Goal: Obtain resource: Download file/media

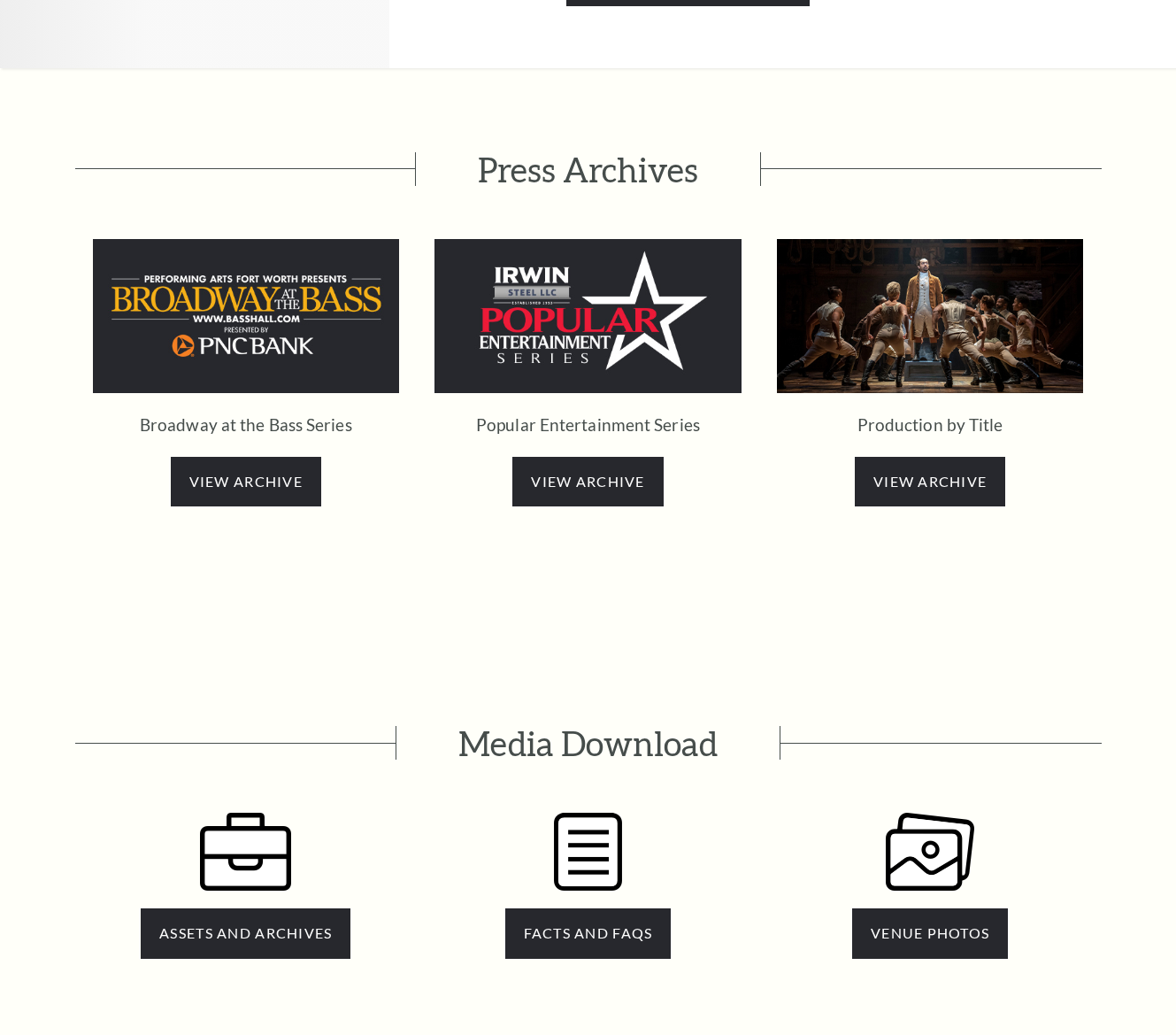
scroll to position [3308, 0]
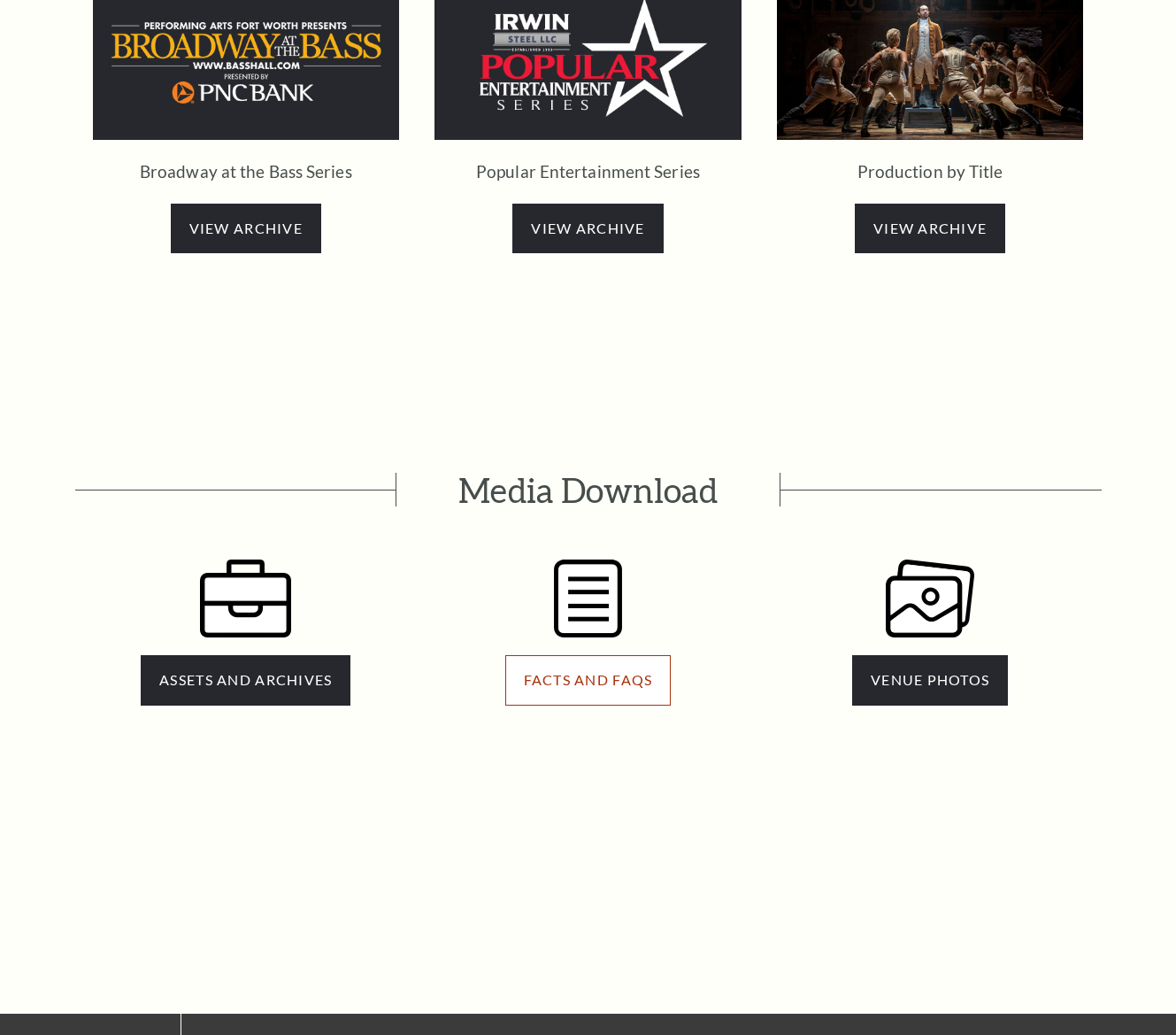
click at [583, 655] on link "FACTS AND FAQS" at bounding box center [588, 680] width 166 height 50
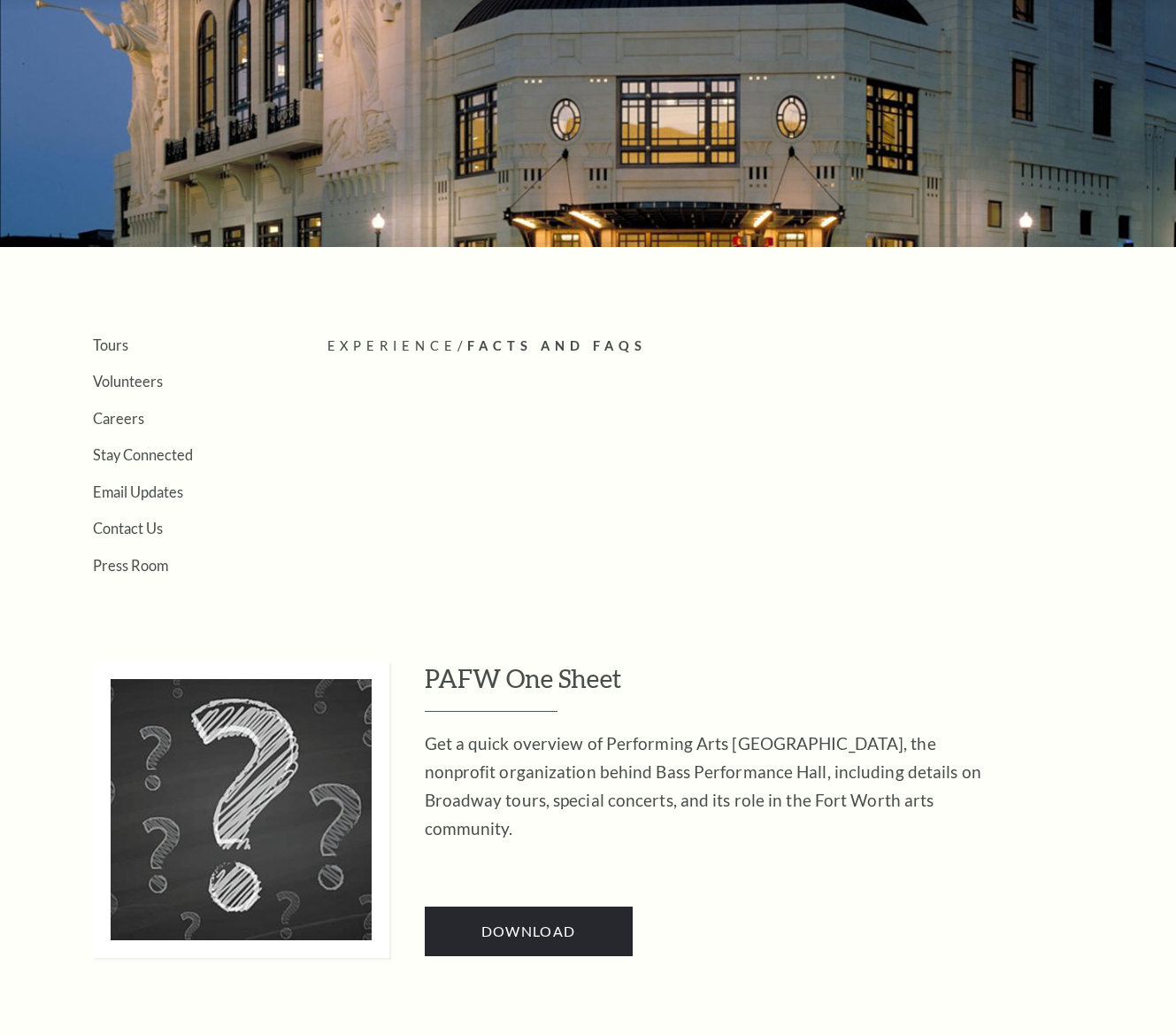
scroll to position [289, 0]
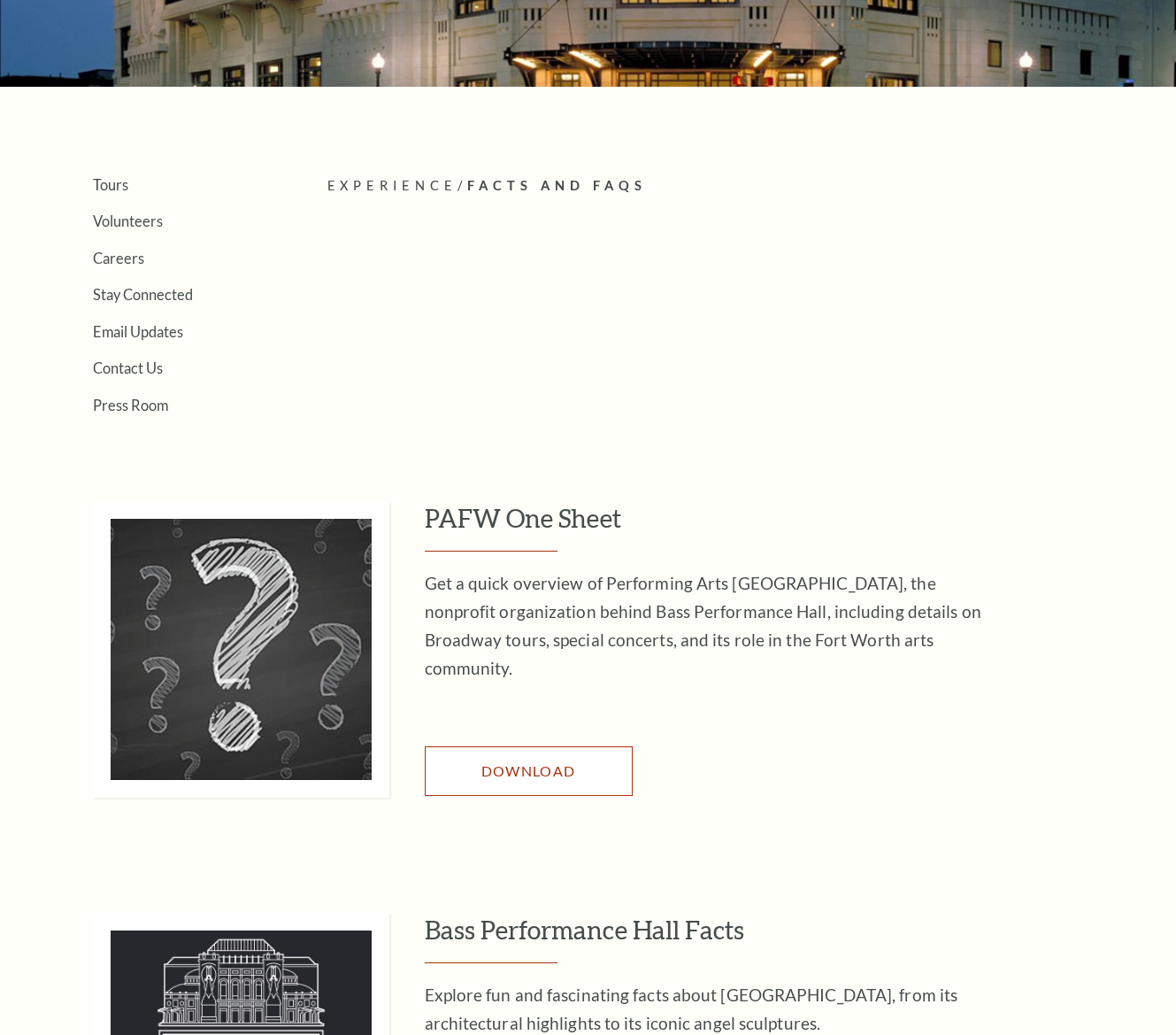
click at [543, 762] on link "Download" at bounding box center [528, 771] width 208 height 50
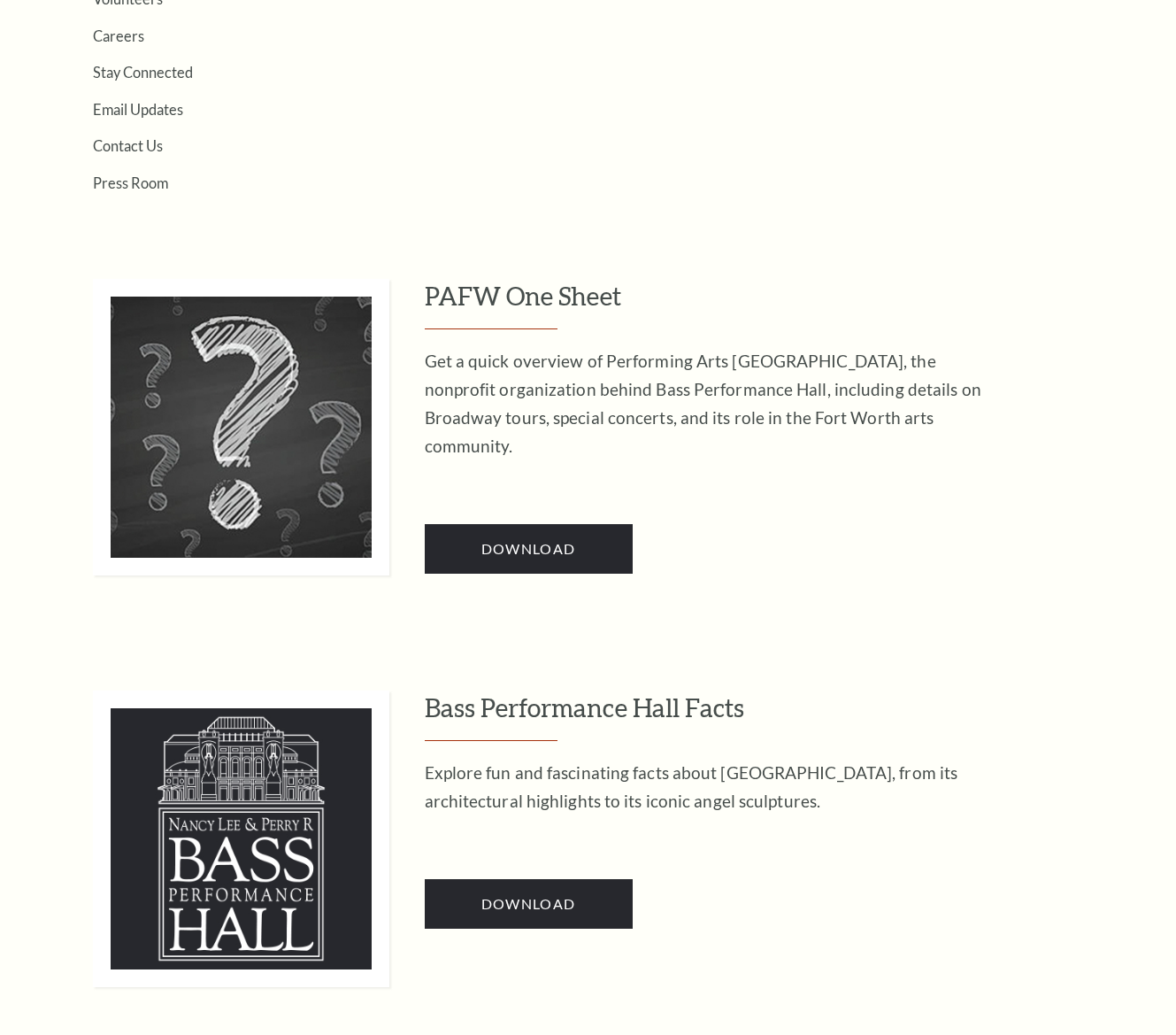
scroll to position [0, 0]
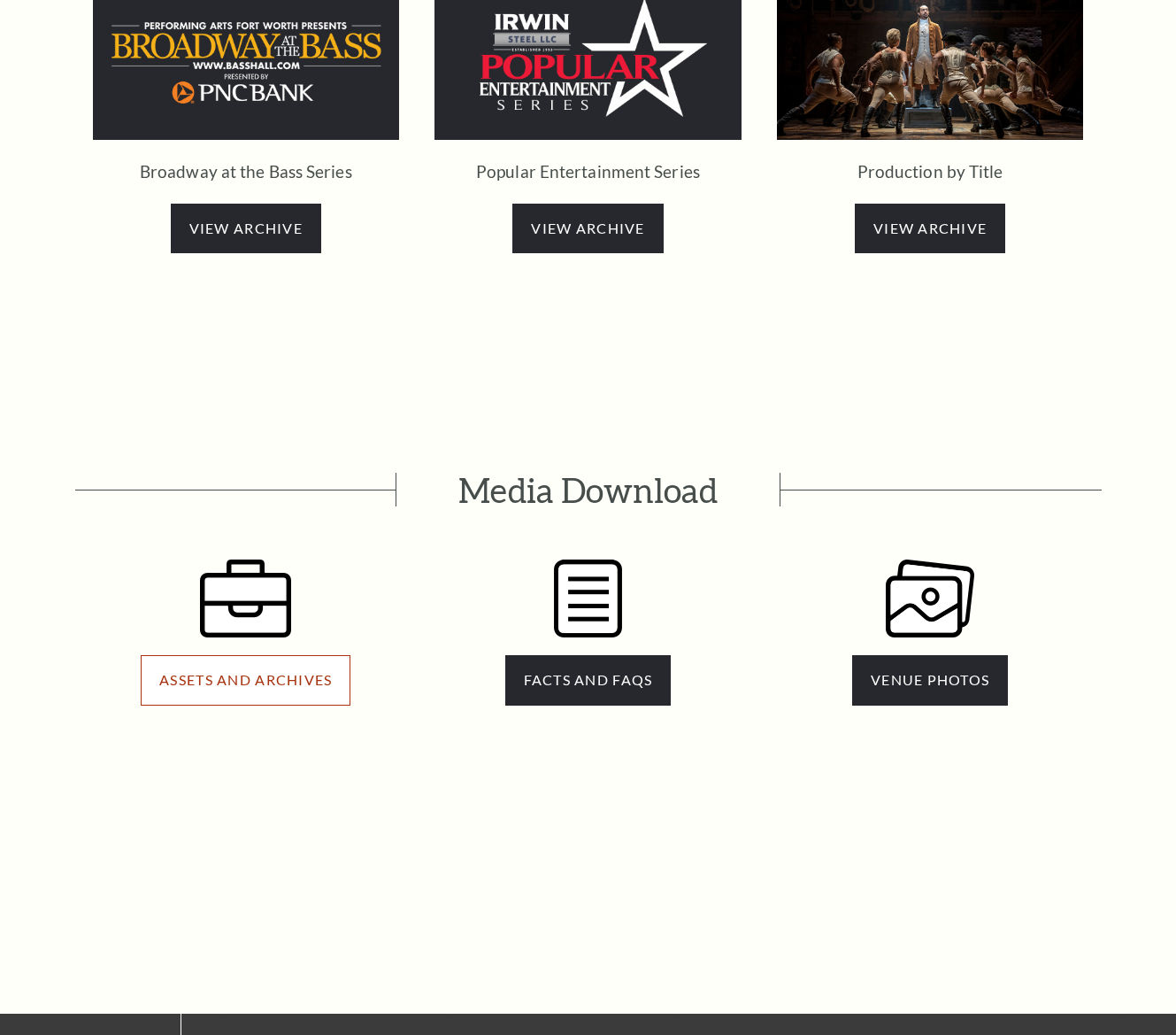
click at [252, 671] on span "ASSETS AND ARCHIVES" at bounding box center [245, 679] width 172 height 17
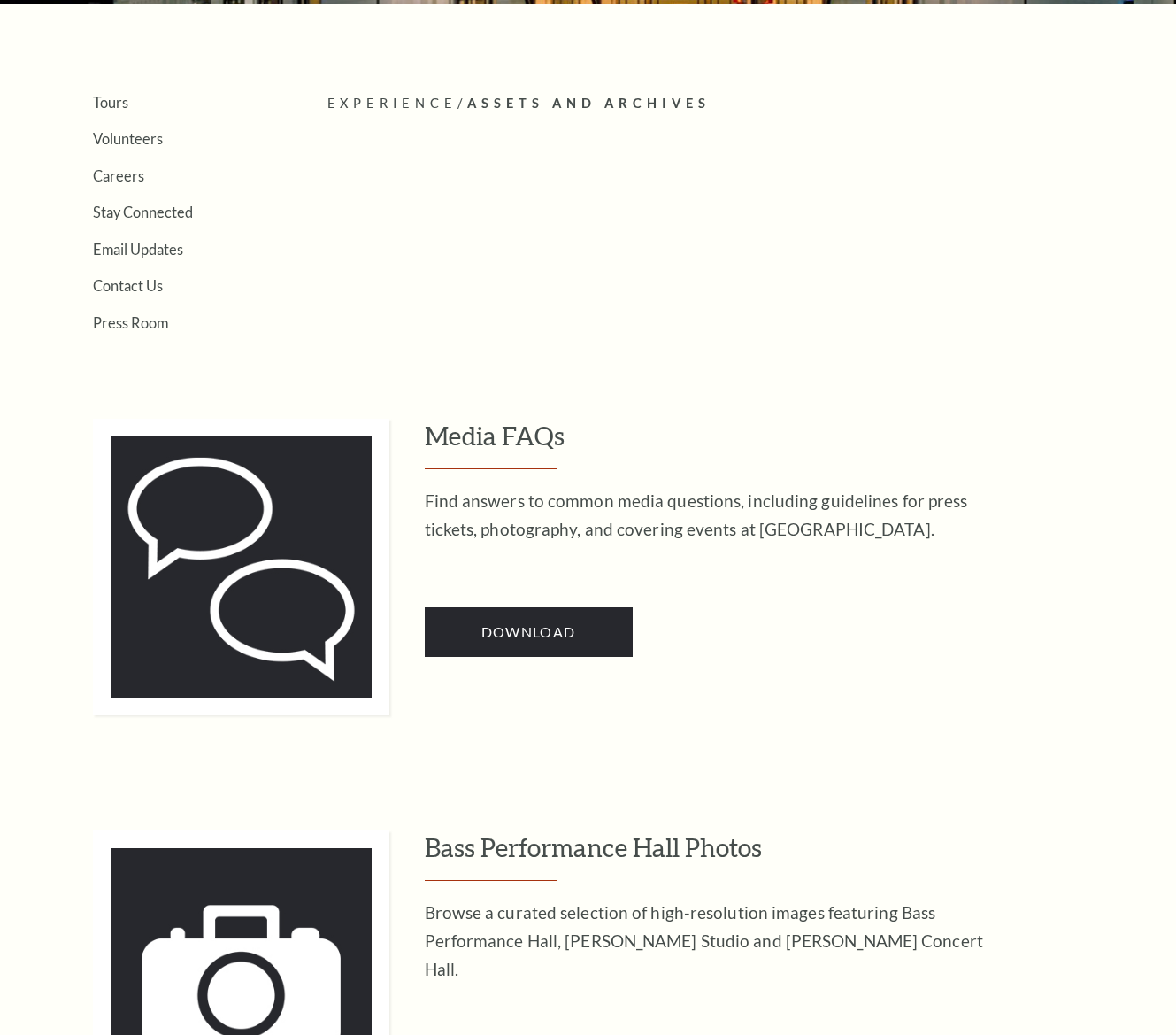
scroll to position [352, 0]
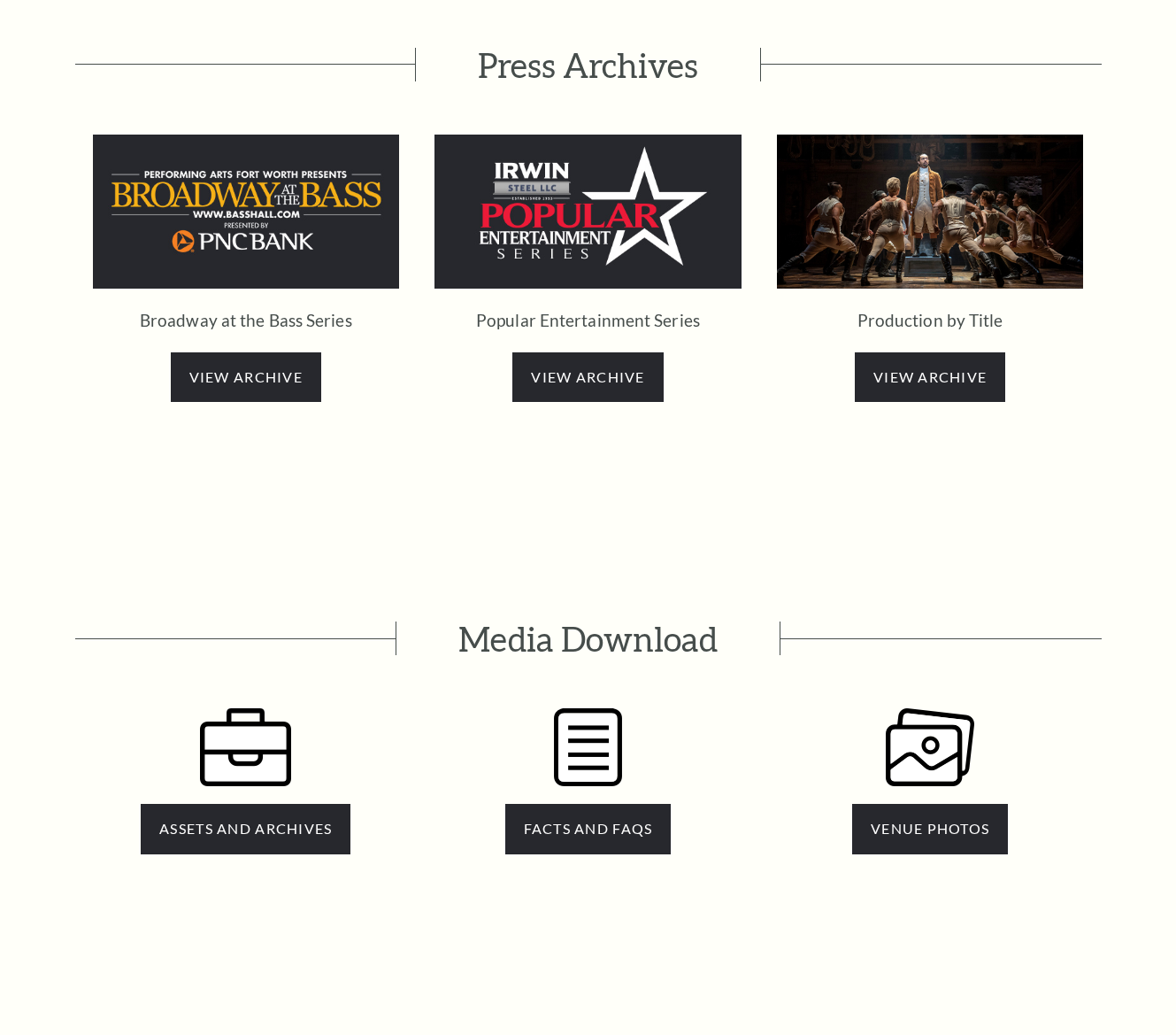
scroll to position [3163, 0]
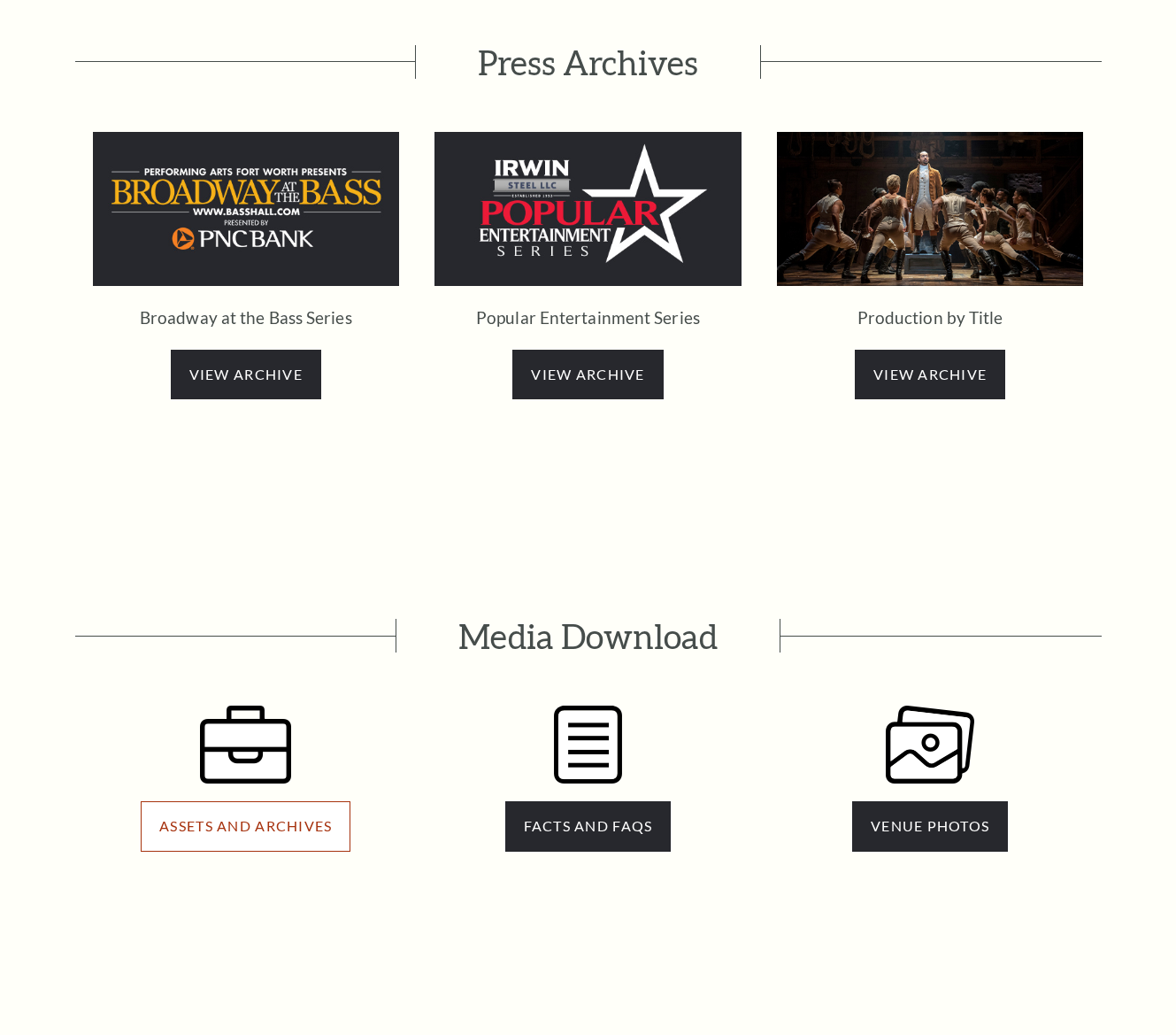
click at [283, 817] on span "ASSETS AND ARCHIVES" at bounding box center [245, 825] width 172 height 17
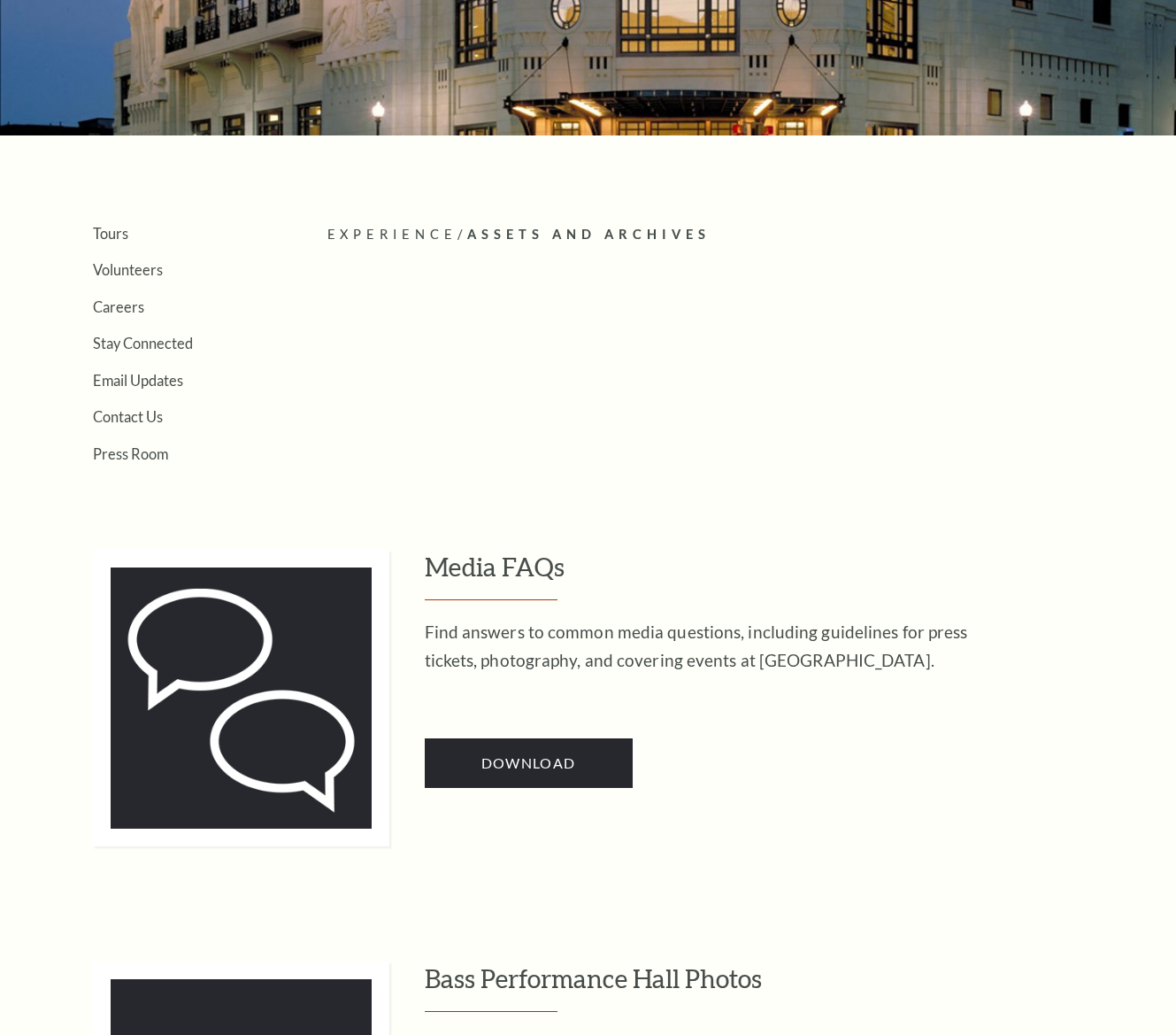
scroll to position [12, 0]
